Goal: Complete application form

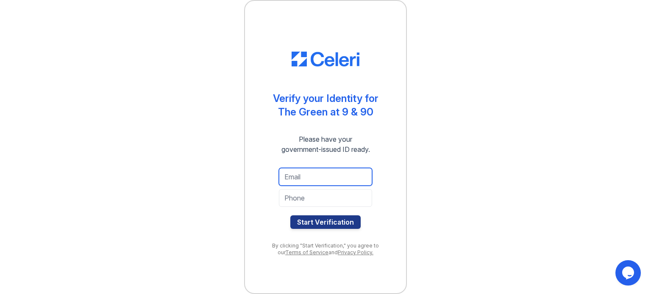
click at [332, 176] on input "email" at bounding box center [325, 177] width 93 height 18
type input "timmerferdette@gmail.com"
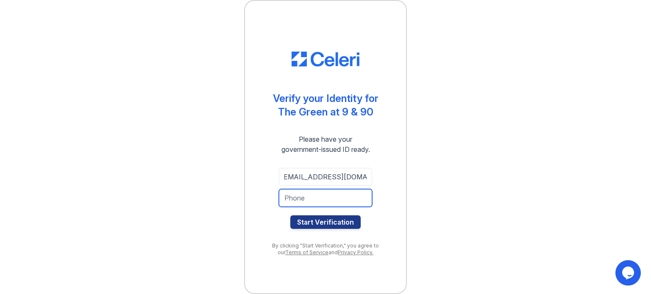
scroll to position [0, 0]
type input "6144035309"
click at [290, 216] on button "Start Verification" at bounding box center [325, 223] width 70 height 14
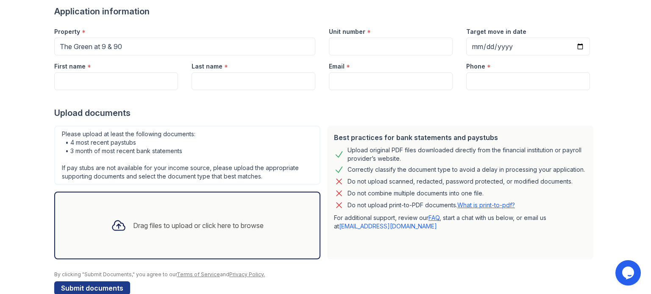
scroll to position [76, 0]
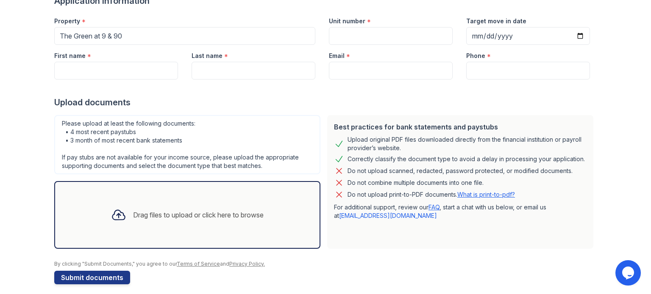
click at [164, 213] on div "Drag files to upload or click here to browse" at bounding box center [198, 215] width 131 height 10
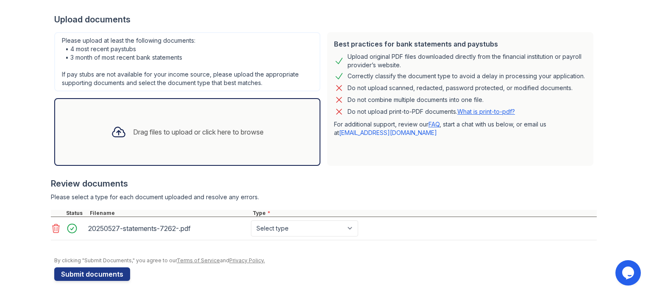
scroll to position [162, 0]
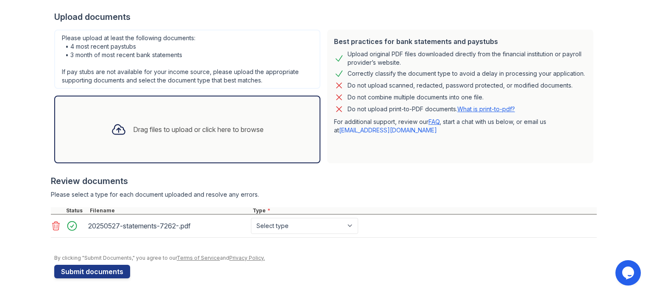
click at [167, 137] on div "Drag files to upload or click here to browse" at bounding box center [187, 129] width 166 height 29
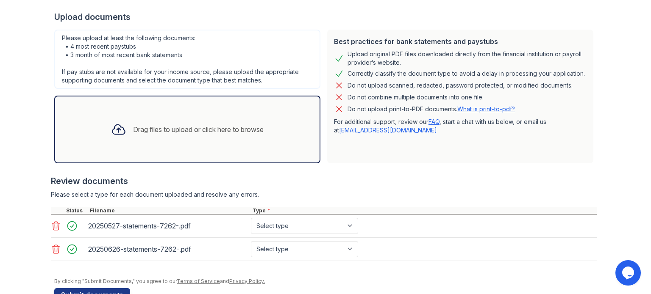
click at [142, 129] on div "Drag files to upload or click here to browse" at bounding box center [198, 130] width 131 height 10
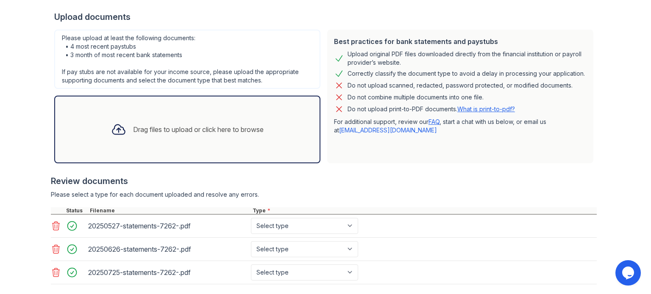
click at [124, 142] on div "Drag files to upload or click here to browse" at bounding box center [187, 129] width 166 height 29
click at [122, 130] on div at bounding box center [119, 130] width 22 height 22
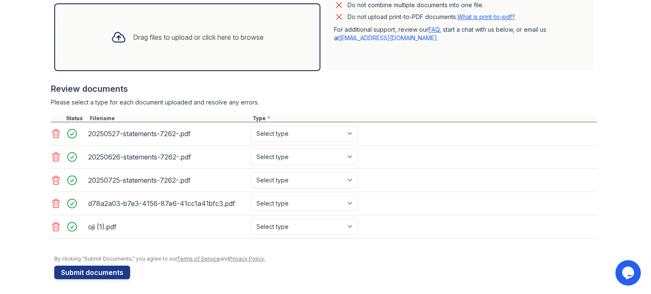
click at [57, 227] on icon at bounding box center [56, 227] width 10 height 10
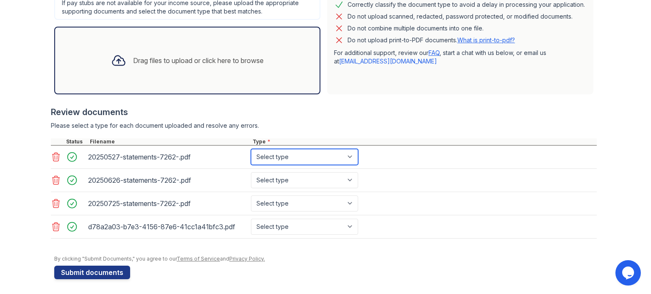
click at [307, 155] on select "Select type Paystub Bank Statement Offer Letter Tax Documents Benefit Award Let…" at bounding box center [304, 157] width 107 height 16
select select "bank_statement"
click at [251, 149] on select "Select type Paystub Bank Statement Offer Letter Tax Documents Benefit Award Let…" at bounding box center [304, 157] width 107 height 16
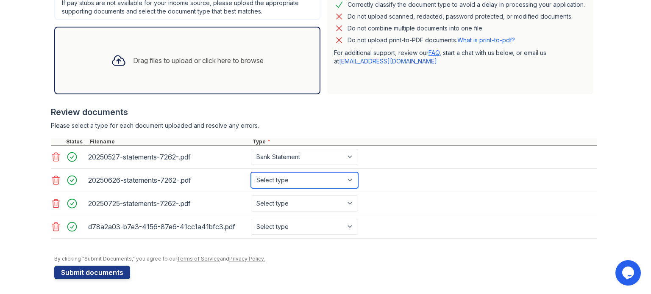
click at [297, 186] on select "Select type Paystub Bank Statement Offer Letter Tax Documents Benefit Award Let…" at bounding box center [304, 180] width 107 height 16
select select "bank_statement"
click at [251, 172] on select "Select type Paystub Bank Statement Offer Letter Tax Documents Benefit Award Let…" at bounding box center [304, 180] width 107 height 16
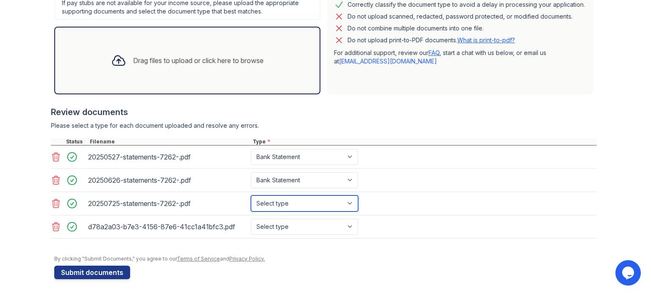
click at [298, 206] on select "Select type Paystub Bank Statement Offer Letter Tax Documents Benefit Award Let…" at bounding box center [304, 204] width 107 height 16
select select "bank_statement"
click at [251, 196] on select "Select type Paystub Bank Statement Offer Letter Tax Documents Benefit Award Let…" at bounding box center [304, 204] width 107 height 16
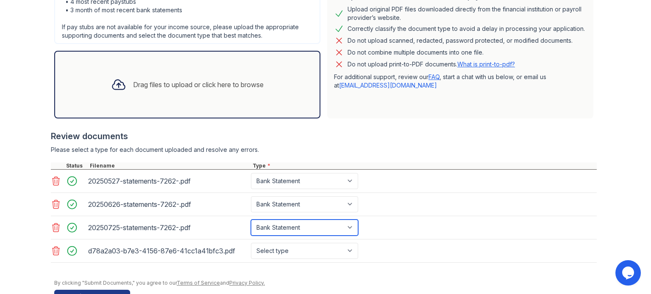
scroll to position [214, 0]
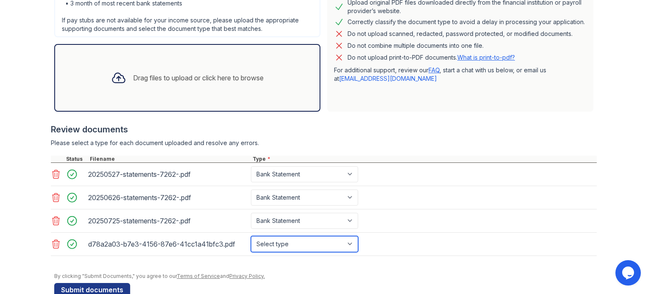
click at [280, 244] on select "Select type Paystub Bank Statement Offer Letter Tax Documents Benefit Award Let…" at bounding box center [304, 244] width 107 height 16
select select "paystub"
click at [251, 236] on select "Select type Paystub Bank Statement Offer Letter Tax Documents Benefit Award Let…" at bounding box center [304, 244] width 107 height 16
click at [134, 73] on div "Drag files to upload or click here to browse" at bounding box center [198, 78] width 131 height 10
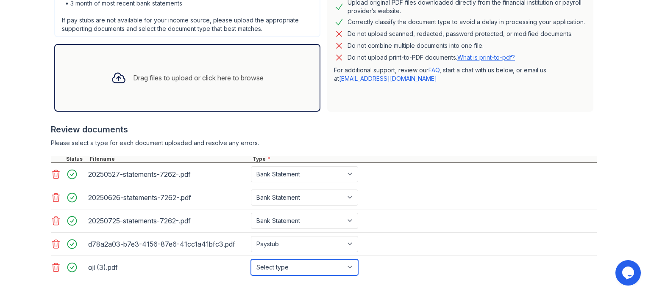
click at [294, 269] on select "Select type Paystub Bank Statement Offer Letter Tax Documents Benefit Award Let…" at bounding box center [304, 268] width 107 height 16
select select "paystub"
click at [251, 260] on select "Select type Paystub Bank Statement Offer Letter Tax Documents Benefit Award Let…" at bounding box center [304, 268] width 107 height 16
click at [139, 79] on div "Drag files to upload or click here to browse" at bounding box center [198, 78] width 131 height 10
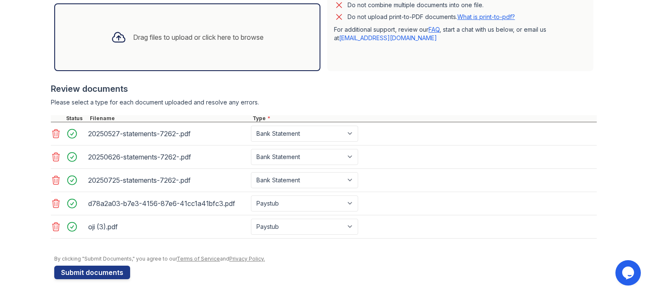
click at [122, 32] on div at bounding box center [119, 37] width 22 height 22
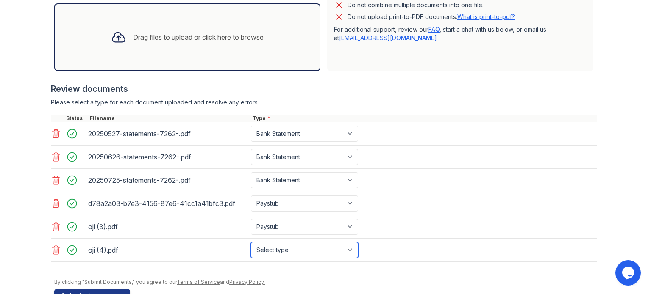
click at [277, 245] on select "Select type Paystub Bank Statement Offer Letter Tax Documents Benefit Award Let…" at bounding box center [304, 250] width 107 height 16
select select "paystub"
click at [251, 242] on select "Select type Paystub Bank Statement Offer Letter Tax Documents Benefit Award Let…" at bounding box center [304, 250] width 107 height 16
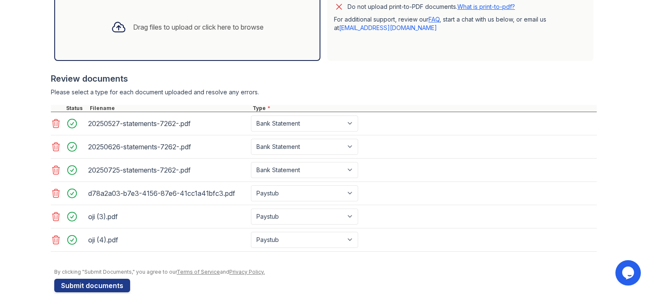
click at [133, 30] on div "Drag files to upload or click here to browse" at bounding box center [198, 27] width 131 height 10
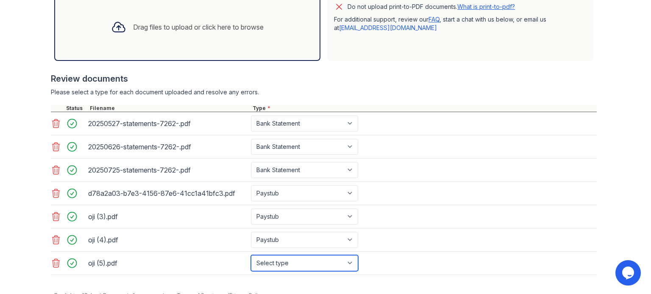
click at [297, 260] on select "Select type Paystub Bank Statement Offer Letter Tax Documents Benefit Award Let…" at bounding box center [304, 263] width 107 height 16
select select "paystub"
click at [251, 255] on select "Select type Paystub Bank Statement Offer Letter Tax Documents Benefit Award Let…" at bounding box center [304, 263] width 107 height 16
click at [185, 38] on div "Drag files to upload or click here to browse" at bounding box center [187, 27] width 166 height 29
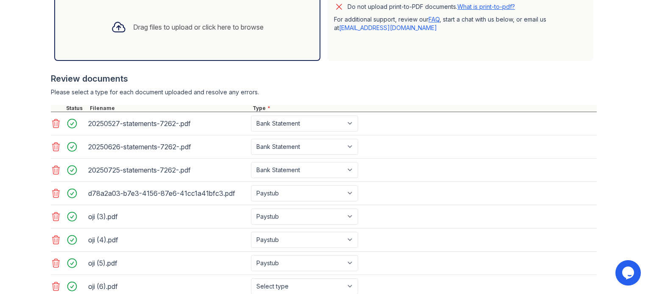
scroll to position [323, 0]
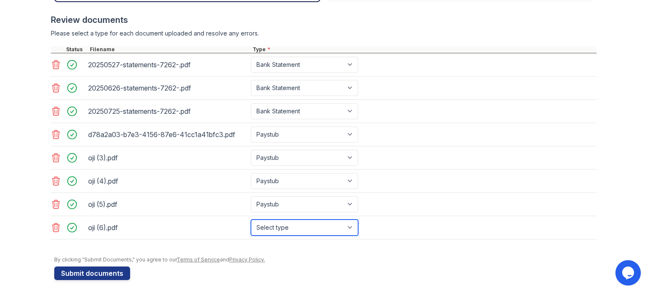
click at [292, 223] on select "Select type Paystub Bank Statement Offer Letter Tax Documents Benefit Award Let…" at bounding box center [304, 228] width 107 height 16
select select "paystub"
click at [251, 220] on select "Select type Paystub Bank Statement Offer Letter Tax Documents Benefit Award Let…" at bounding box center [304, 228] width 107 height 16
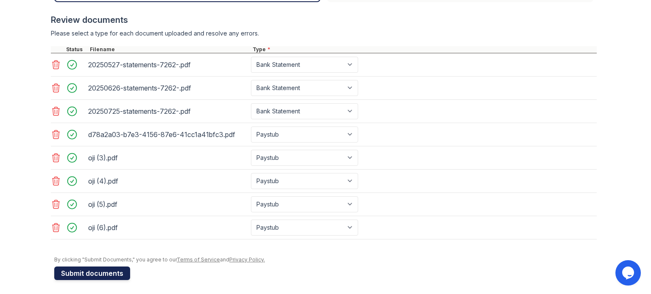
click at [111, 269] on button "Submit documents" at bounding box center [92, 274] width 76 height 14
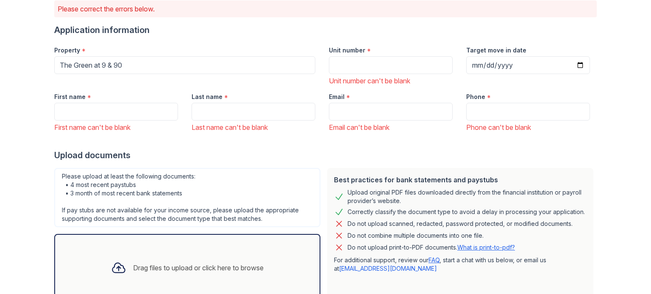
scroll to position [70, 0]
click at [123, 113] on input "First name" at bounding box center [116, 112] width 124 height 18
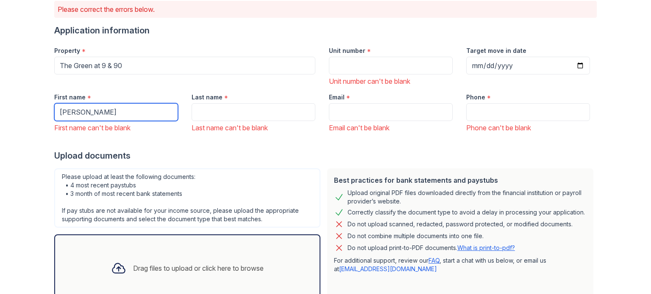
type input "Timothy"
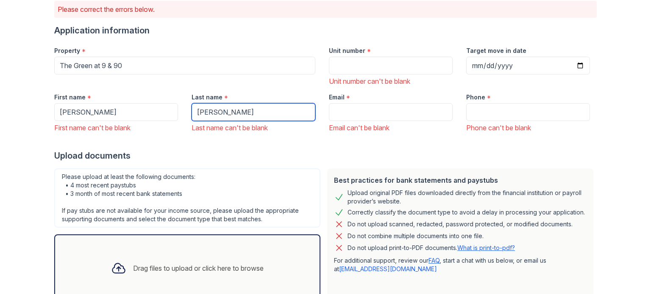
type input "Jones"
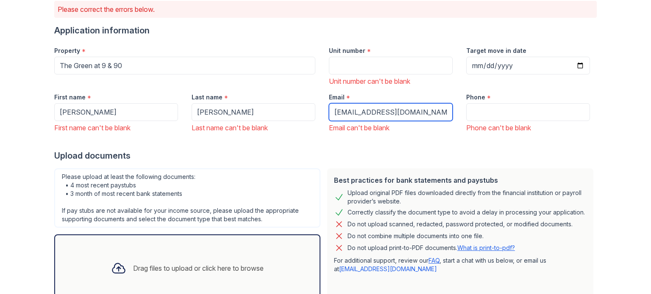
type input "timmerferdette@gmail.com"
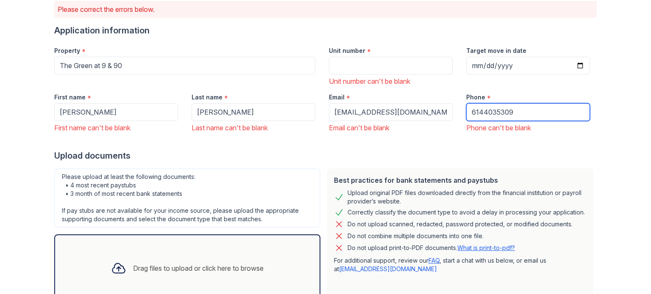
type input "6144035309"
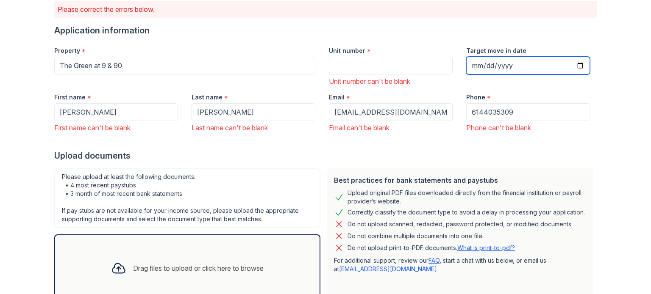
click at [504, 69] on input "Target move in date" at bounding box center [528, 66] width 124 height 18
click at [576, 69] on input "Target move in date" at bounding box center [528, 66] width 124 height 18
click at [580, 66] on input "Target move in date" at bounding box center [528, 66] width 124 height 18
type input "2025-08-25"
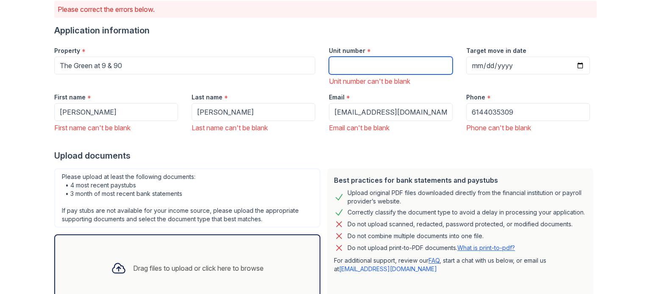
click at [407, 73] on input "Unit number" at bounding box center [391, 66] width 124 height 18
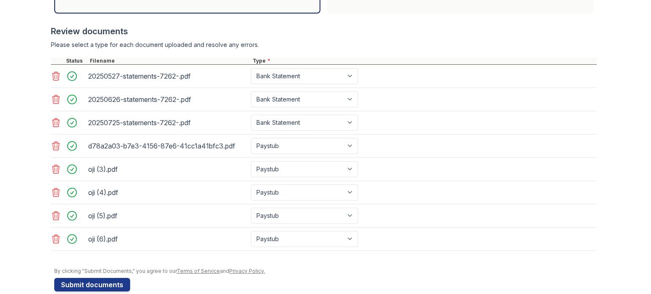
scroll to position [371, 0]
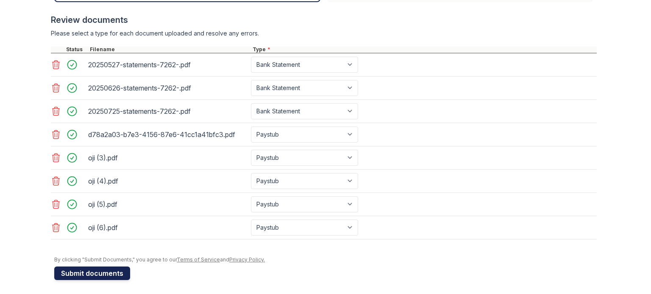
type input "b309"
click at [102, 275] on button "Submit documents" at bounding box center [92, 274] width 76 height 14
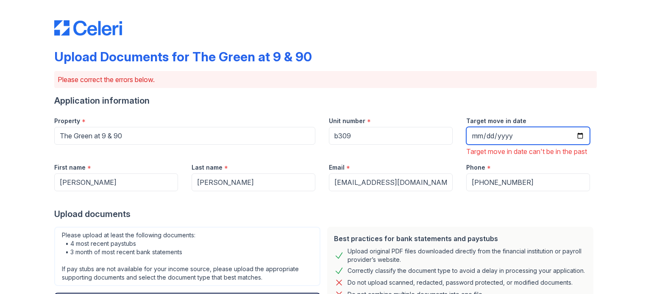
click at [576, 139] on input "2025-08-25" at bounding box center [528, 136] width 124 height 18
type input "2025-08-27"
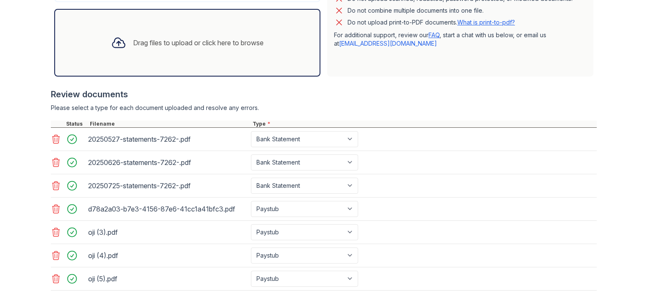
scroll to position [369, 0]
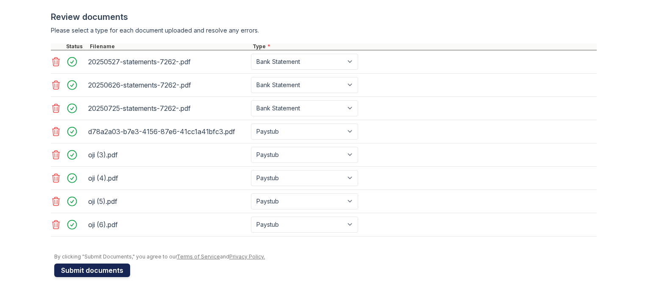
click at [76, 272] on button "Submit documents" at bounding box center [92, 271] width 76 height 14
